Goal: Contribute content: Add original content to the website for others to see

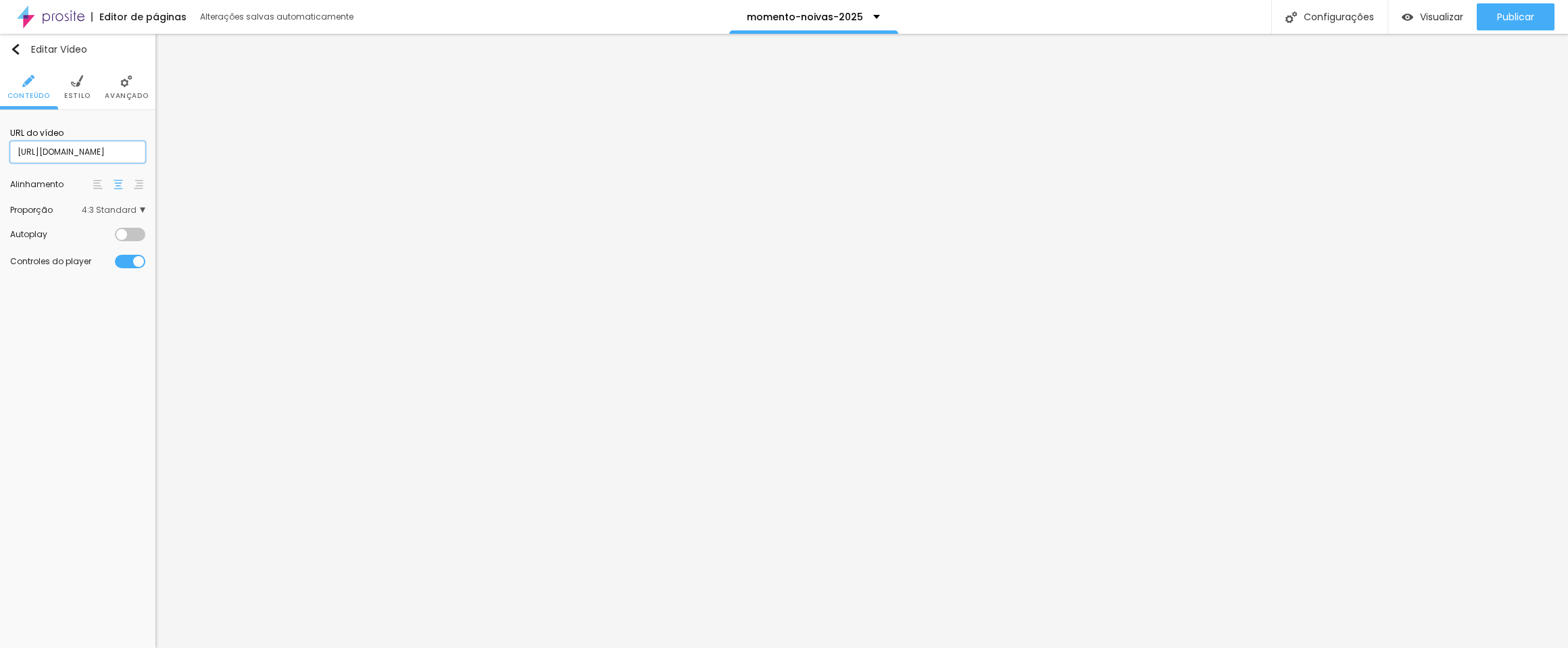
click at [73, 148] on input "[URL][DOMAIN_NAME]" at bounding box center [77, 152] width 135 height 21
paste input "1108917588"
type input "[URL][DOMAIN_NAME]"
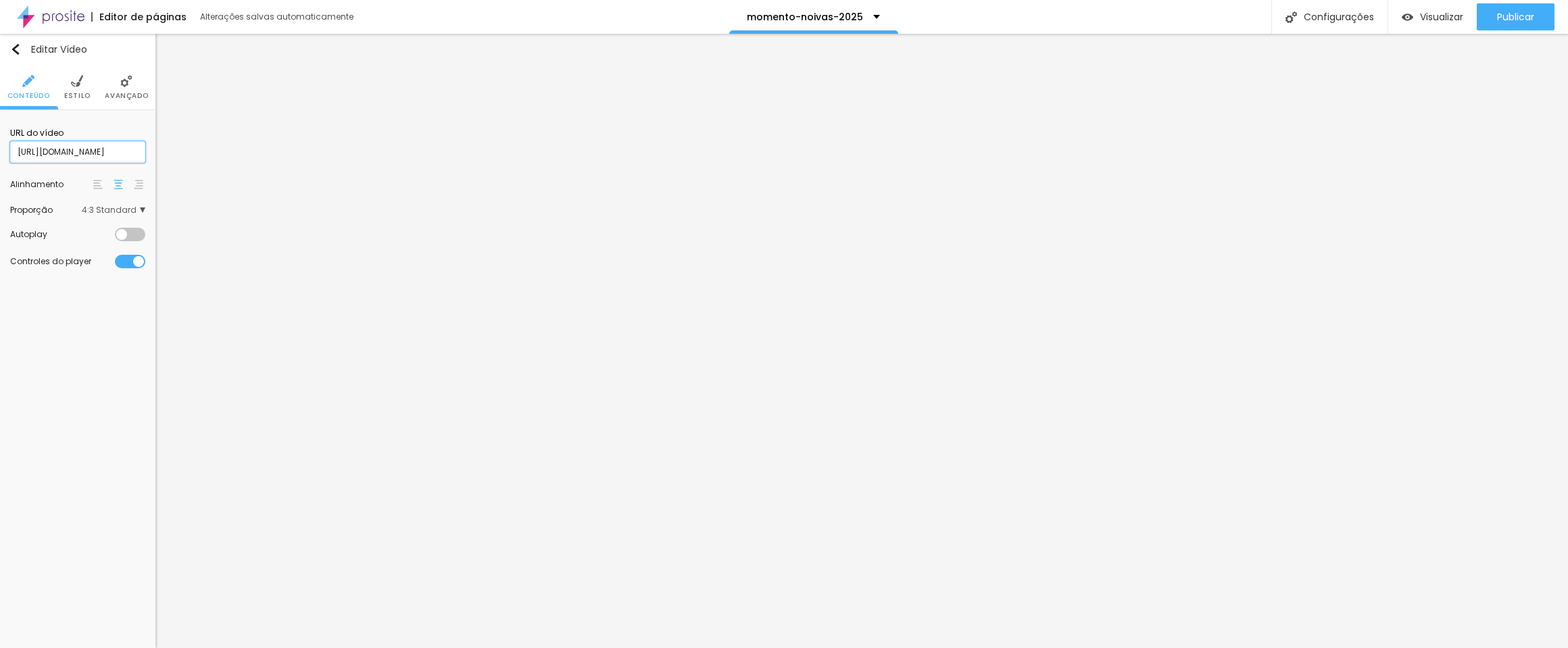
click at [115, 153] on input "[URL][DOMAIN_NAME]" at bounding box center [77, 152] width 135 height 21
click at [97, 150] on input "[URL][DOMAIN_NAME]" at bounding box center [77, 152] width 135 height 21
click at [104, 153] on input "[URL][DOMAIN_NAME]" at bounding box center [77, 152] width 135 height 21
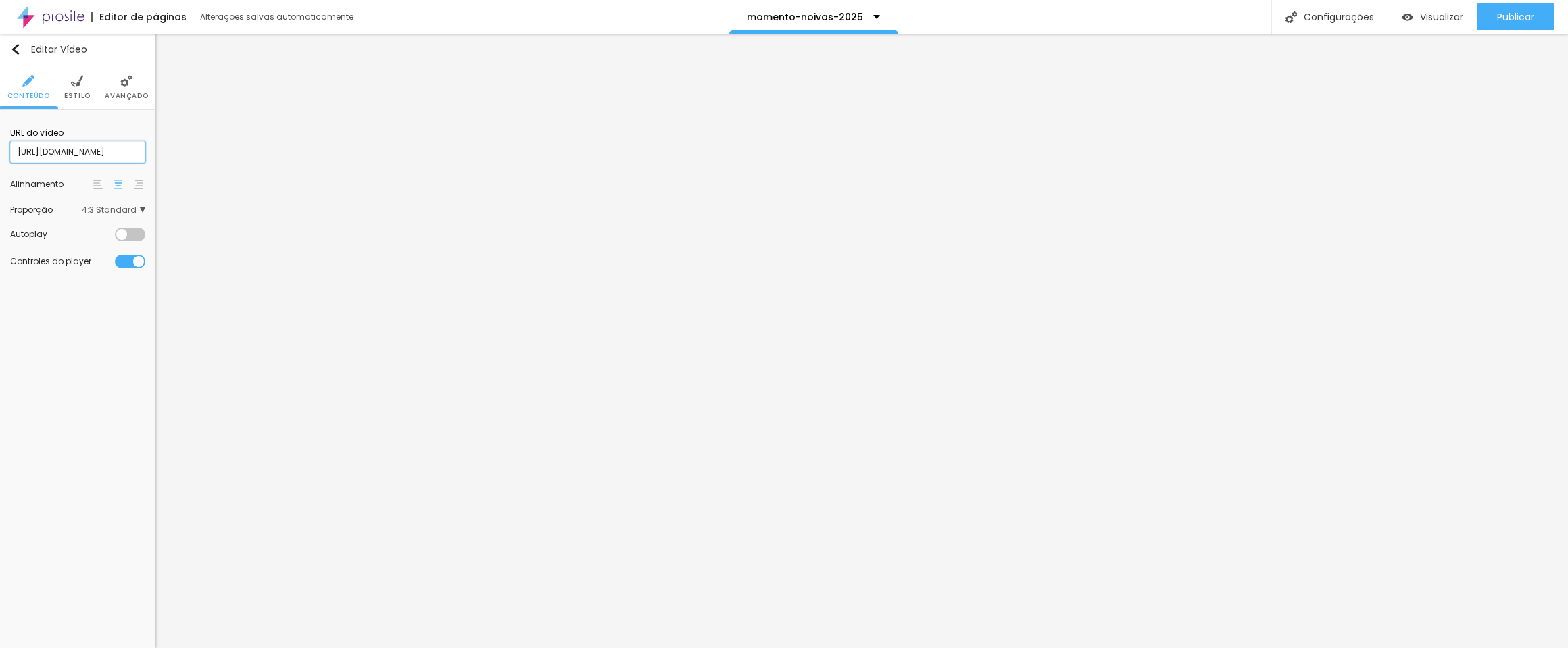
type input "[URL][DOMAIN_NAME]"
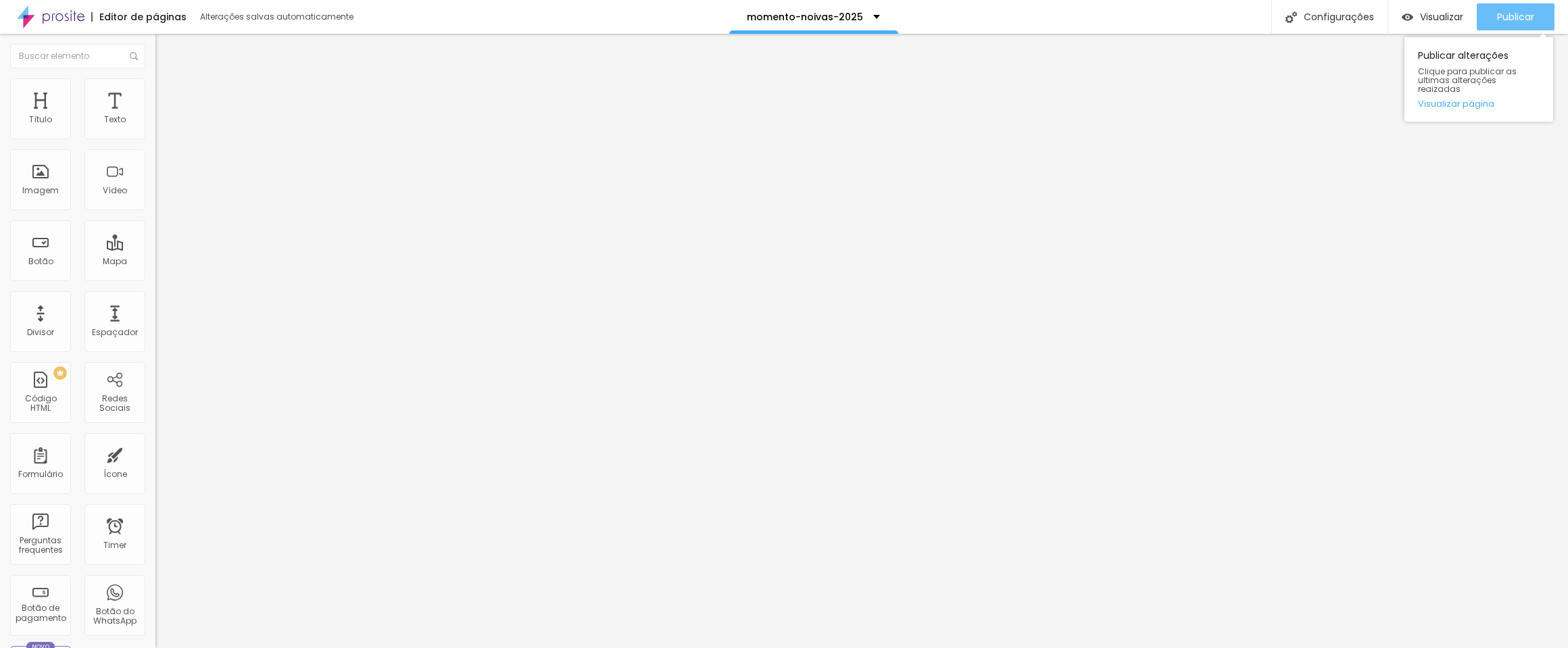
click at [1505, 19] on span "Publicar" at bounding box center [1516, 17] width 37 height 11
click at [1424, 19] on span "Visualizar" at bounding box center [1441, 17] width 43 height 11
